Goal: Information Seeking & Learning: Learn about a topic

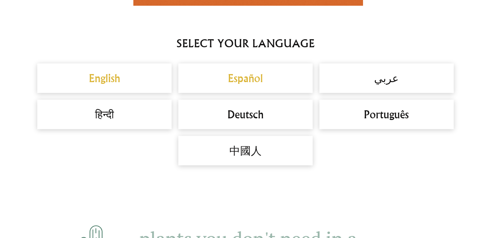
scroll to position [595, 0]
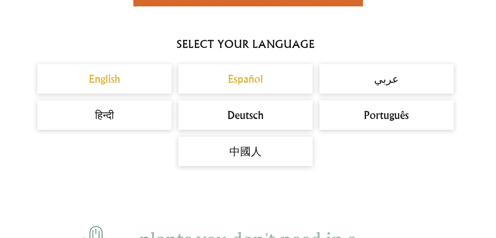
click at [241, 78] on h2 "Español" at bounding box center [245, 79] width 121 height 16
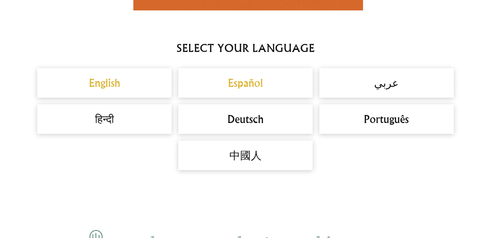
scroll to position [591, 0]
click at [106, 79] on h2 "English" at bounding box center [104, 83] width 121 height 16
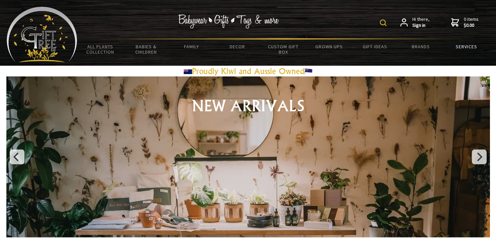
click at [467, 46] on link "Services" at bounding box center [466, 47] width 46 height 14
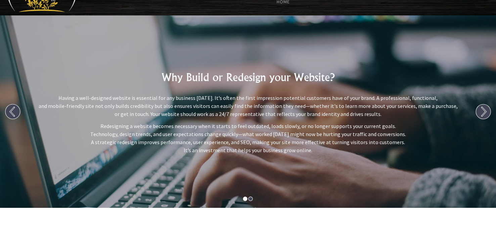
scroll to position [44, 0]
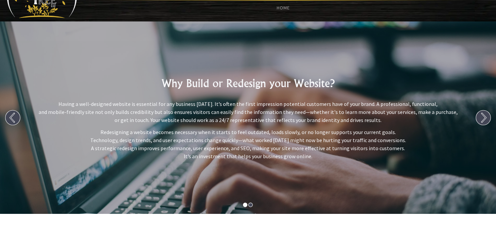
click at [487, 117] on circle at bounding box center [483, 117] width 15 height 15
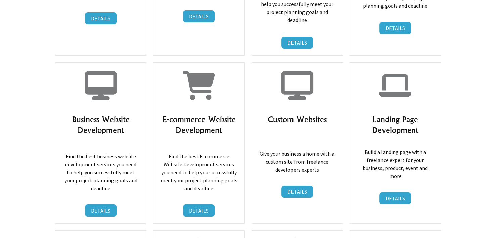
scroll to position [2493, 0]
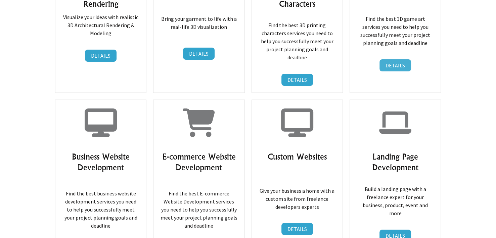
click at [407, 59] on link "DETAILS" at bounding box center [395, 65] width 32 height 12
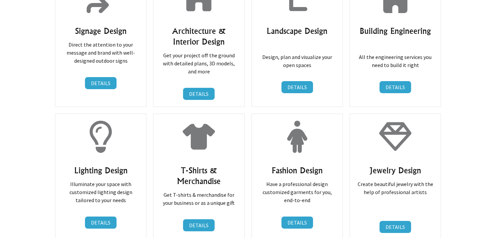
scroll to position [2160, 0]
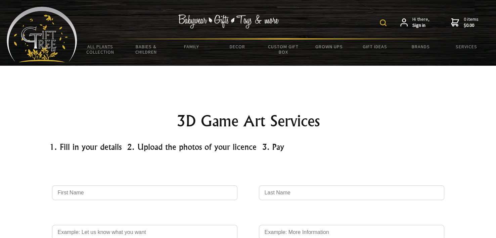
click at [39, 27] on img at bounding box center [42, 35] width 71 height 56
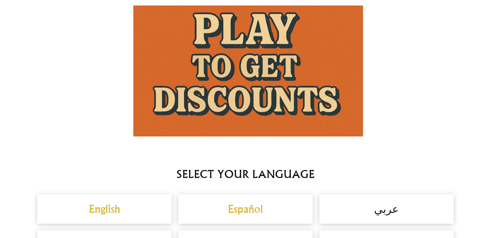
scroll to position [428, 0]
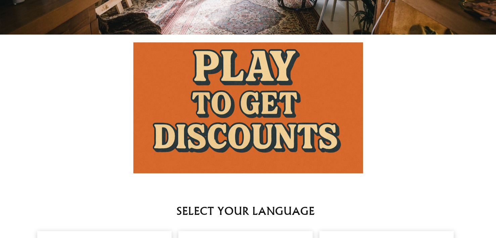
click at [225, 86] on img at bounding box center [248, 107] width 230 height 131
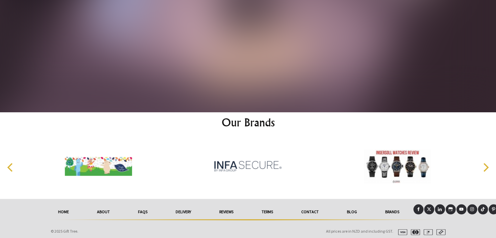
scroll to position [3552, 0]
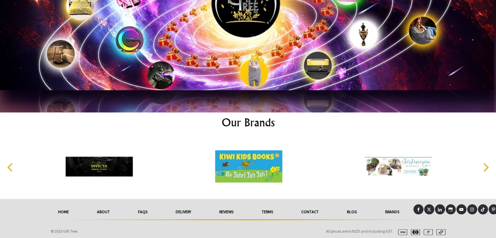
click at [102, 209] on link "About" at bounding box center [103, 211] width 41 height 15
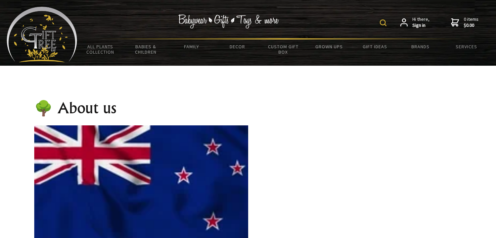
scroll to position [271, 0]
